Goal: Navigation & Orientation: Find specific page/section

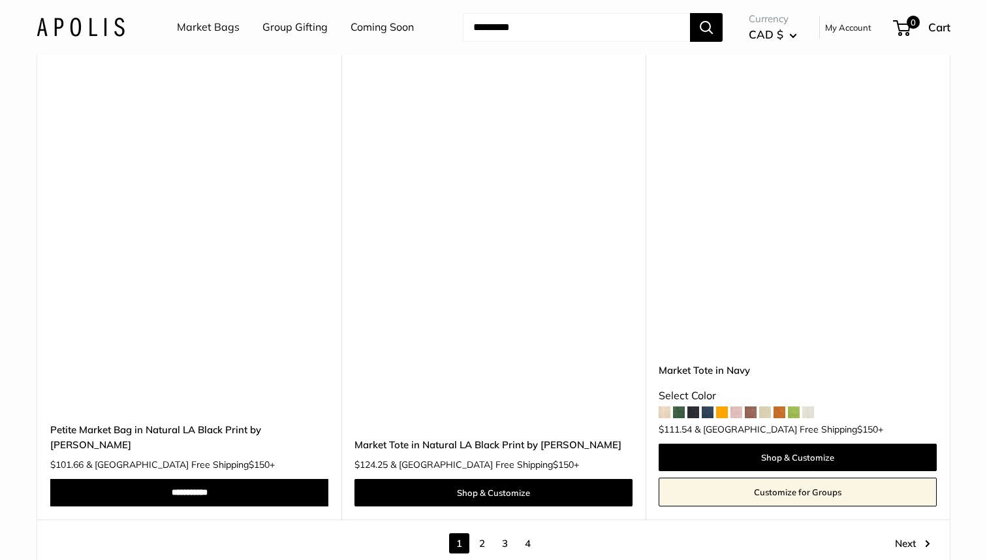
scroll to position [7305, 0]
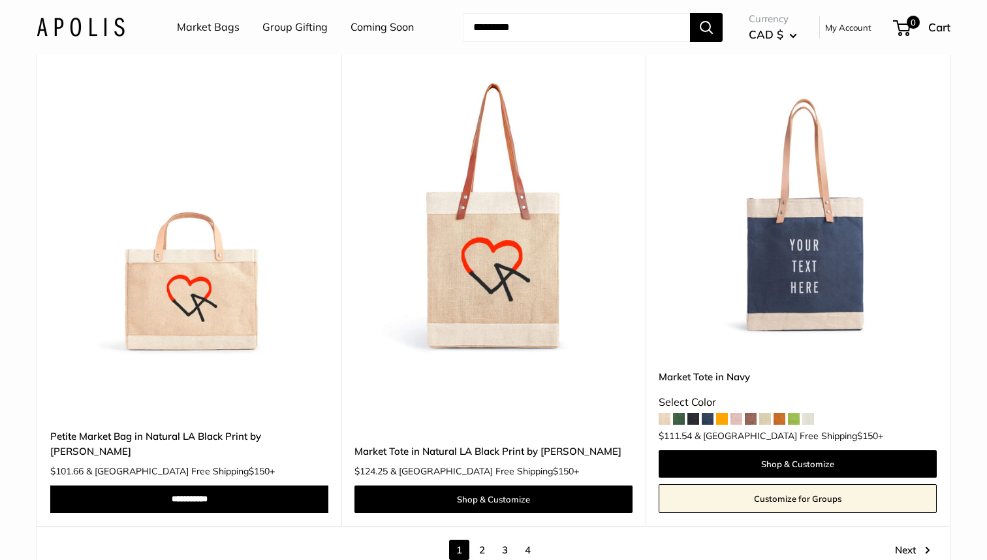
click at [295, 25] on link "Group Gifting" at bounding box center [295, 28] width 65 height 20
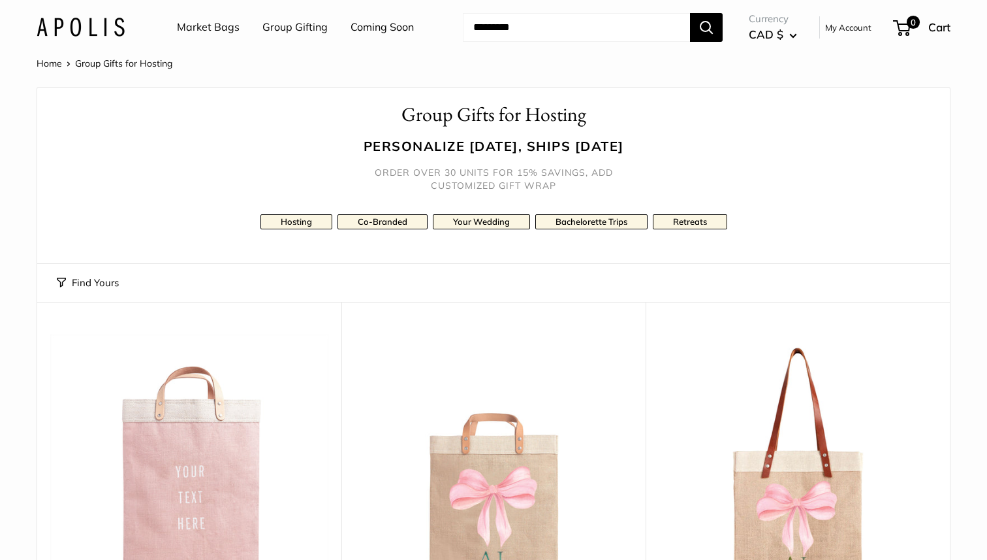
click at [57, 287] on button "Find Yours" at bounding box center [88, 283] width 62 height 18
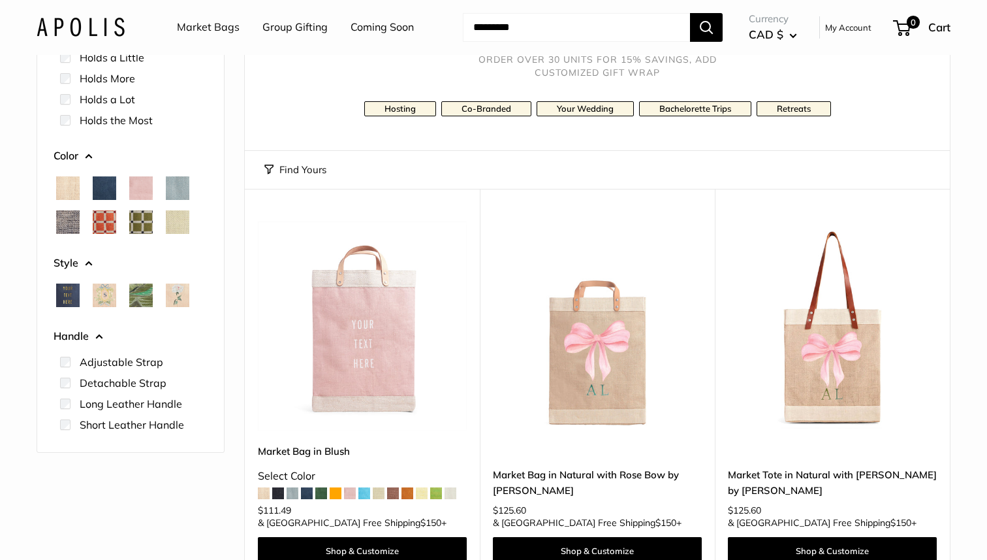
scroll to position [127, 0]
